Goal: Task Accomplishment & Management: Use online tool/utility

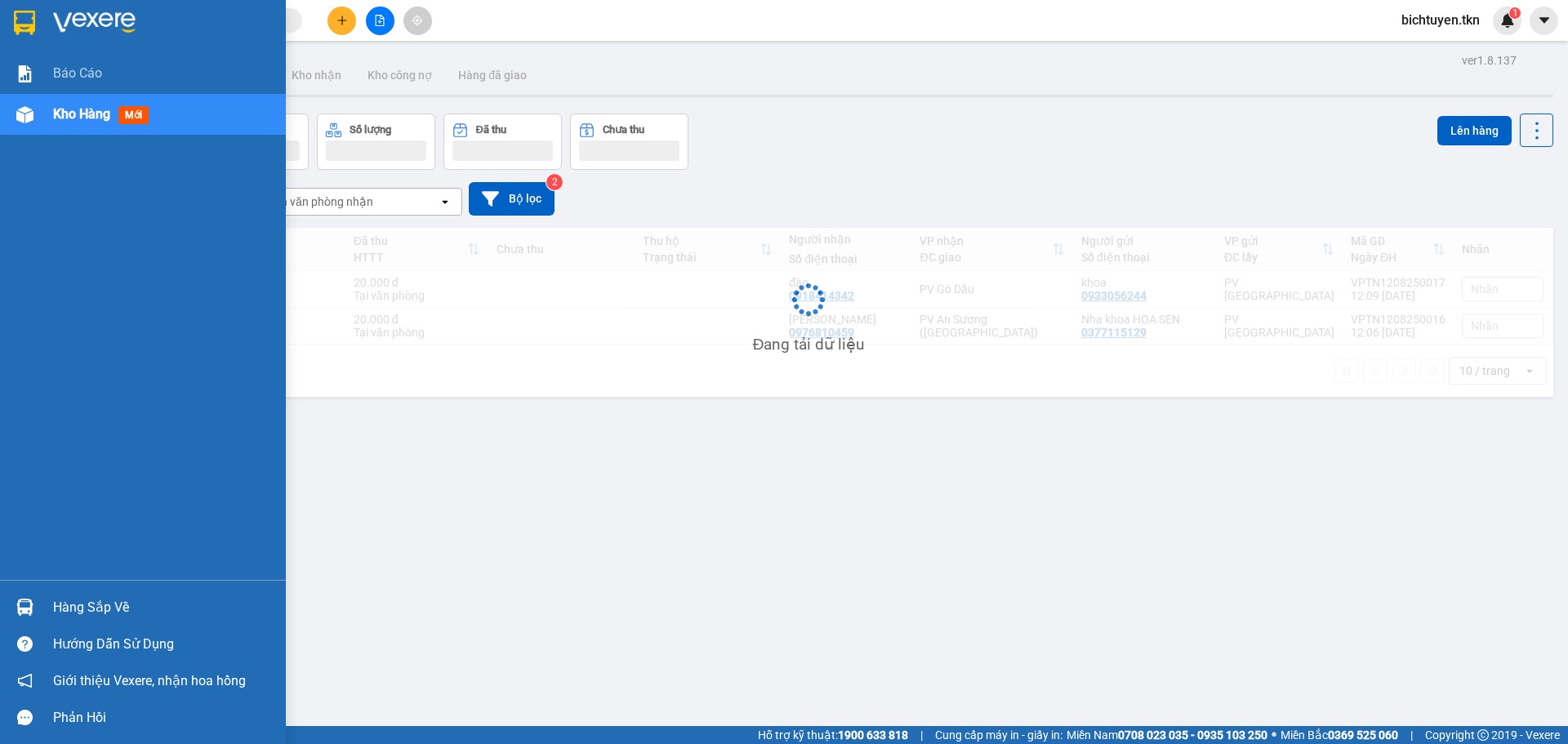
click at [35, 608] on div at bounding box center [25, 607] width 29 height 29
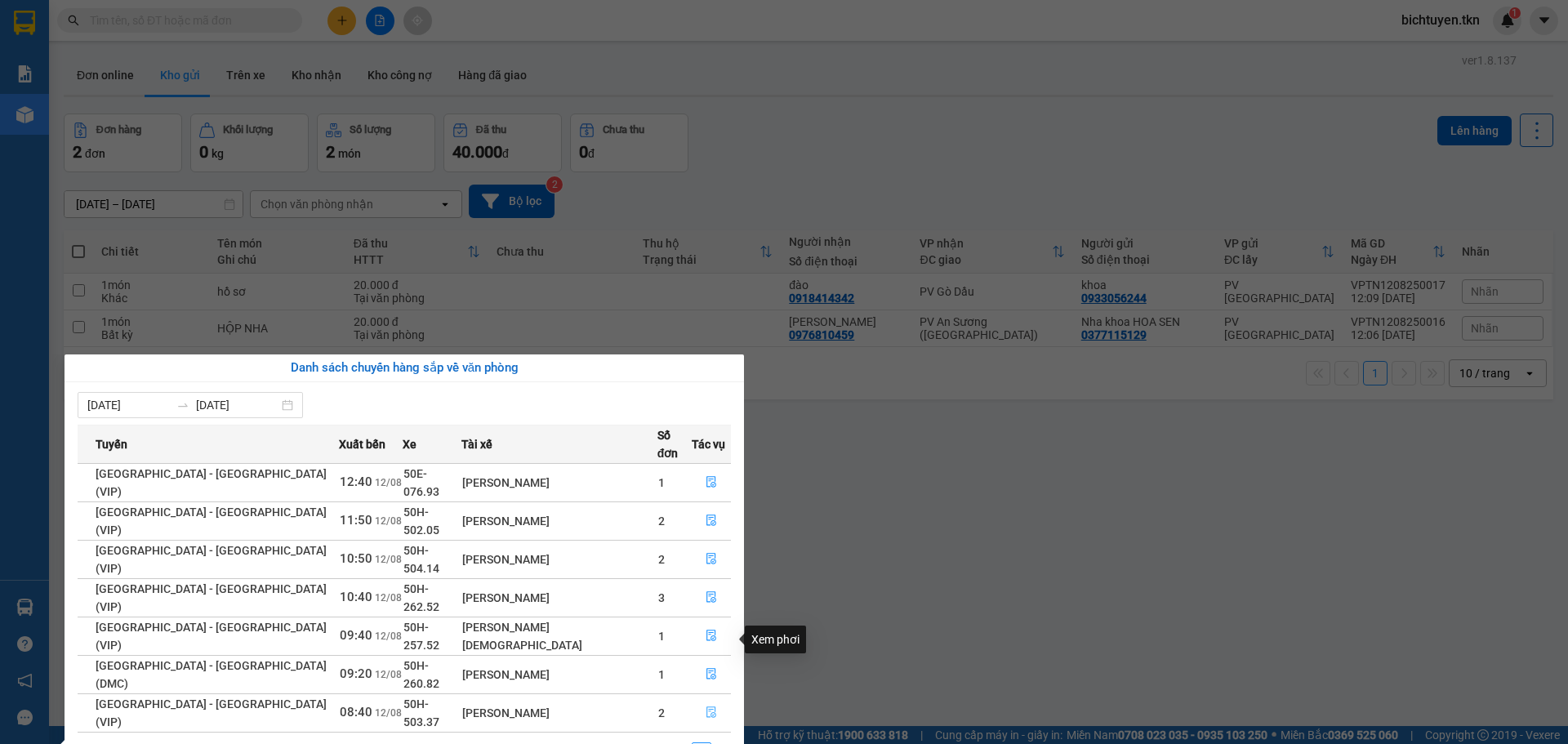
click at [707, 708] on icon "file-done" at bounding box center [712, 713] width 10 height 12
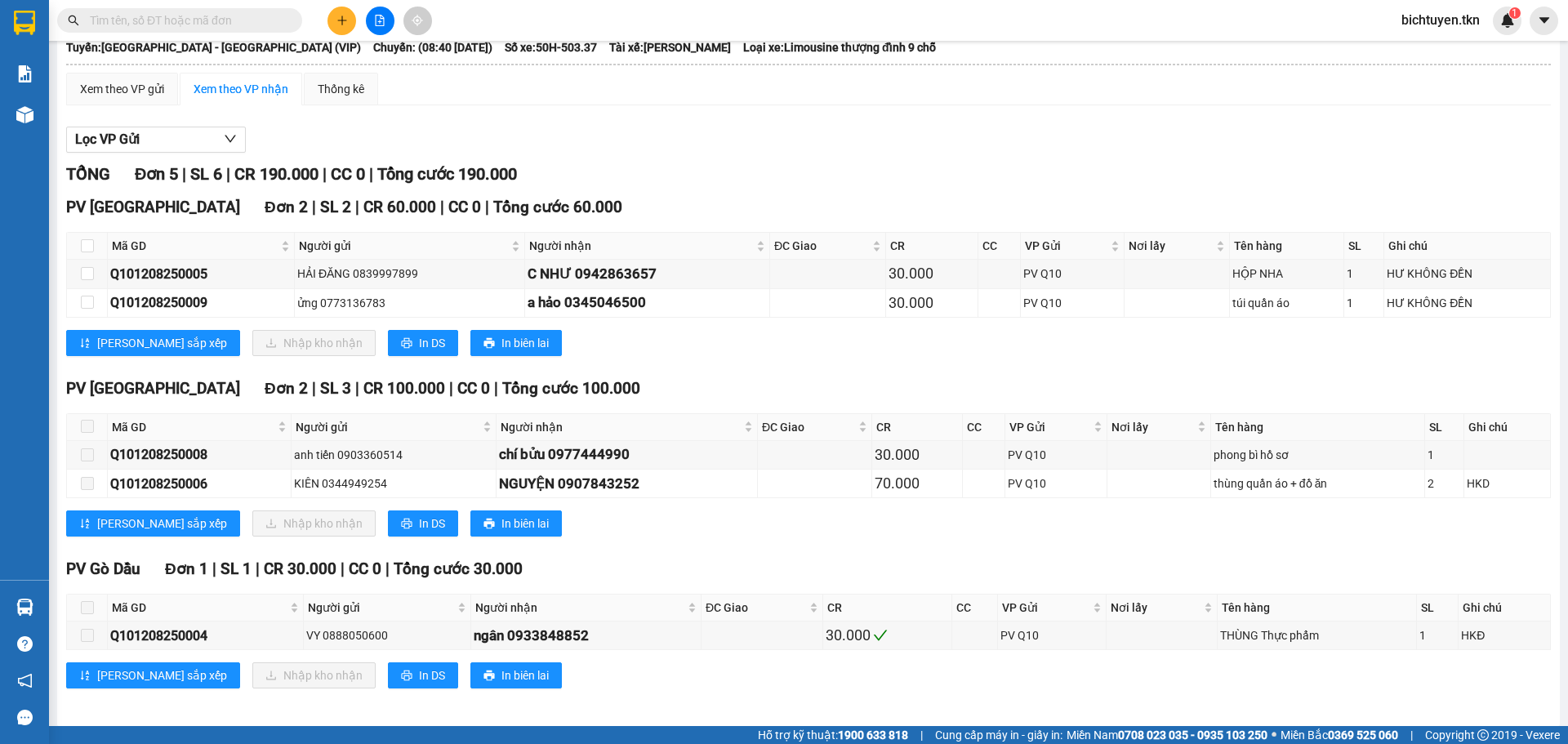
scroll to position [103, 0]
